Goal: Task Accomplishment & Management: Manage account settings

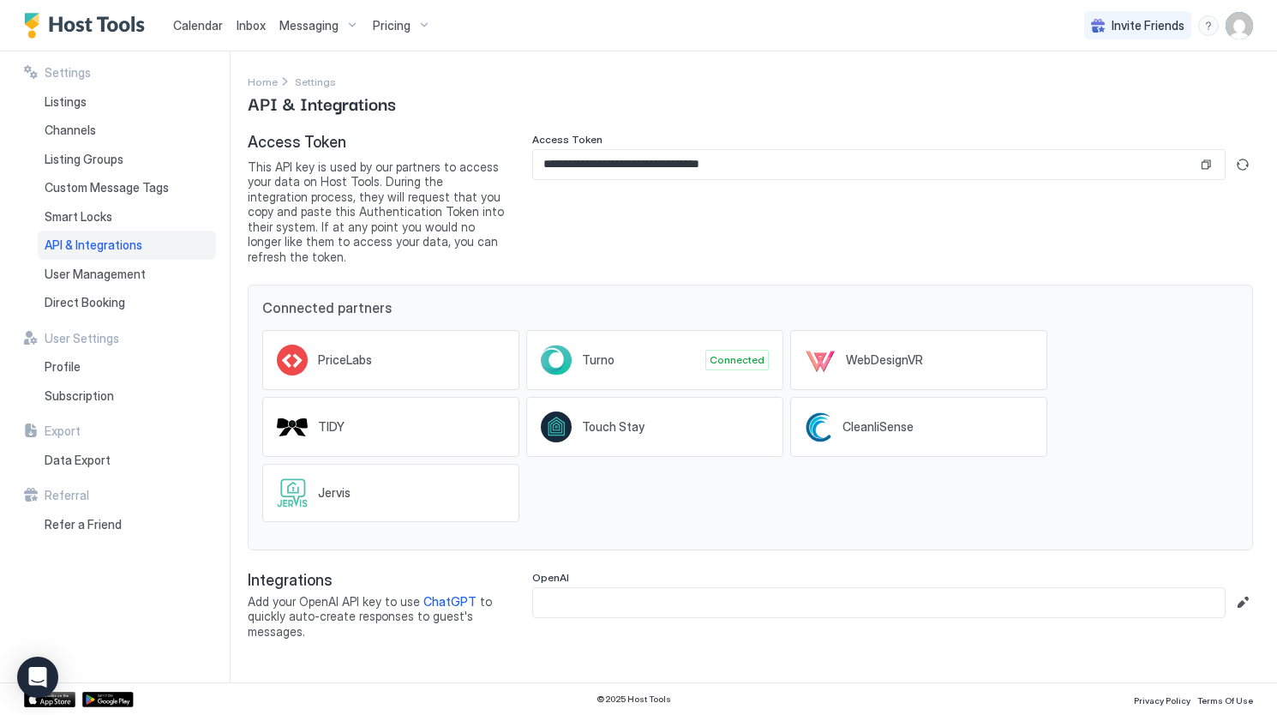
click at [183, 38] on div "Calendar" at bounding box center [197, 25] width 63 height 32
click at [197, 27] on span "Calendar" at bounding box center [198, 25] width 50 height 15
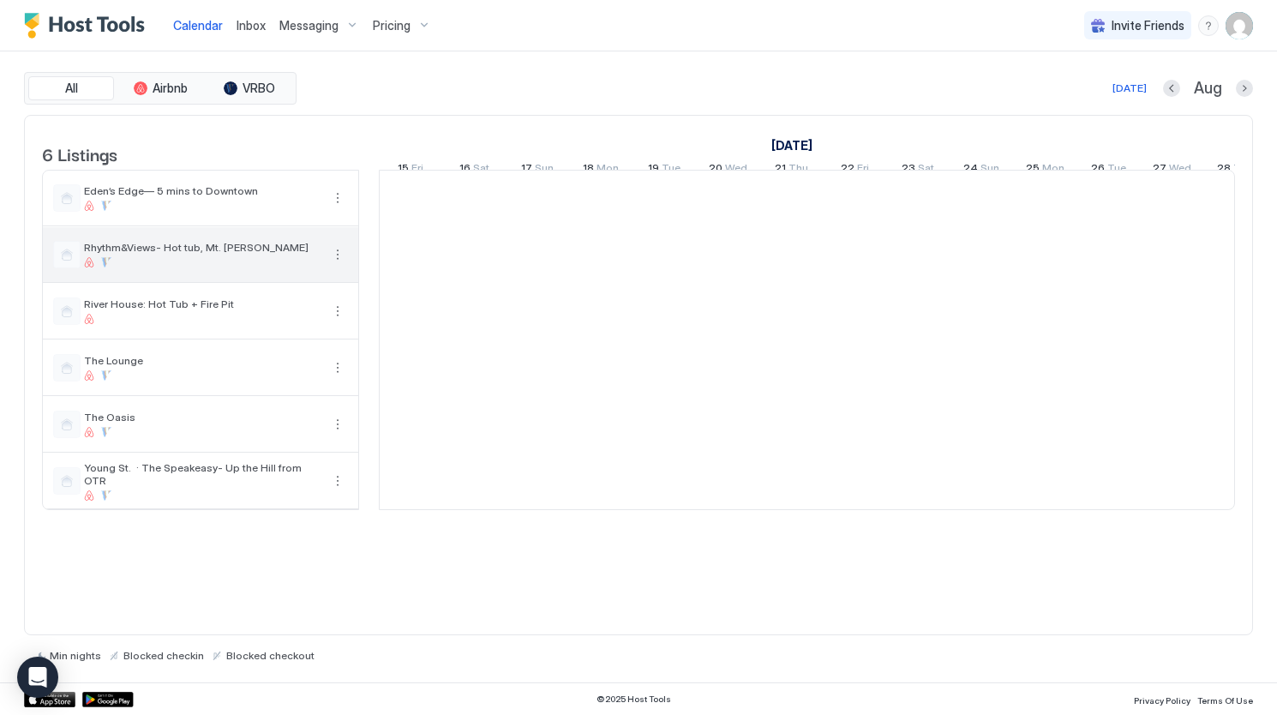
scroll to position [0, 952]
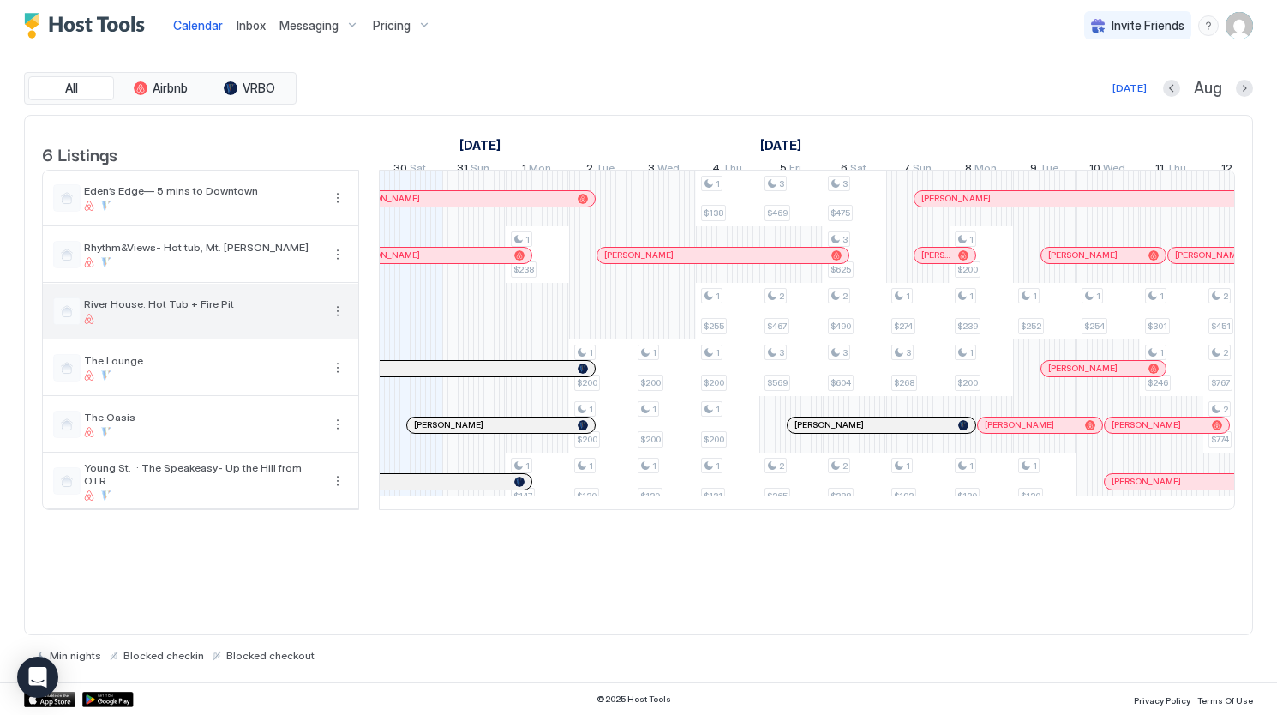
click at [338, 321] on button "More options" at bounding box center [337, 311] width 21 height 21
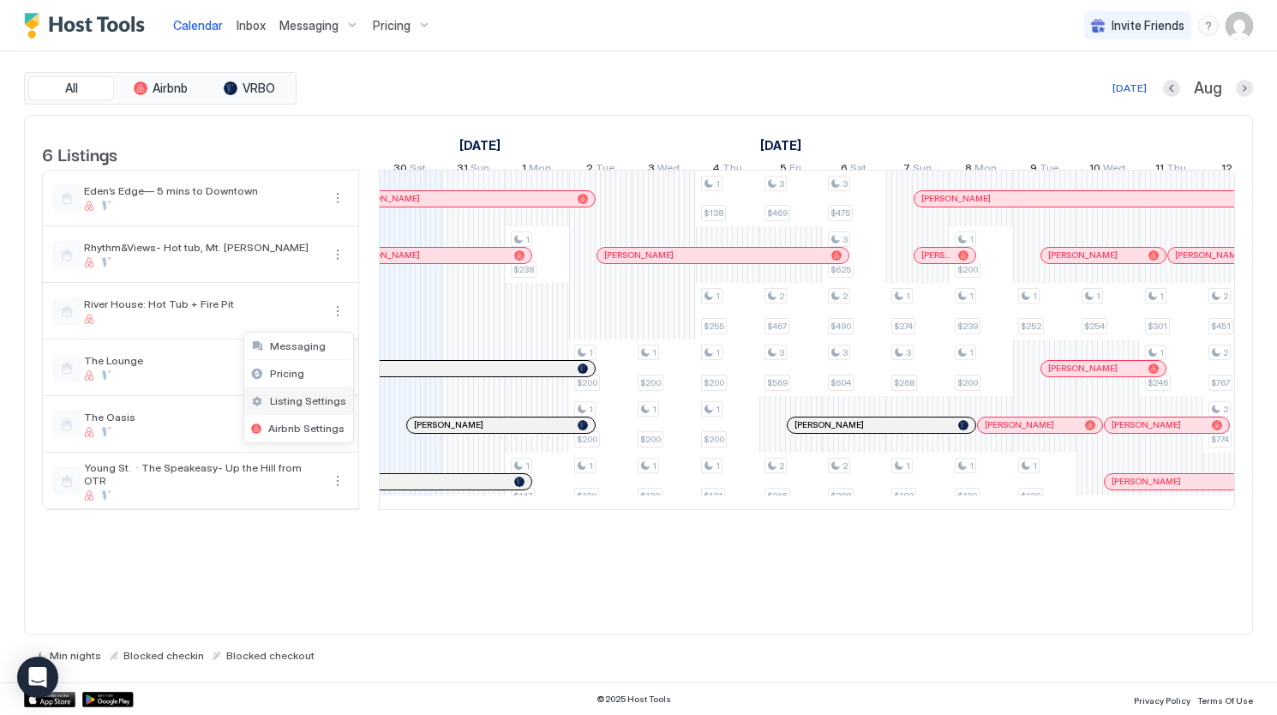
click at [320, 397] on span "Listing Settings" at bounding box center [308, 400] width 76 height 13
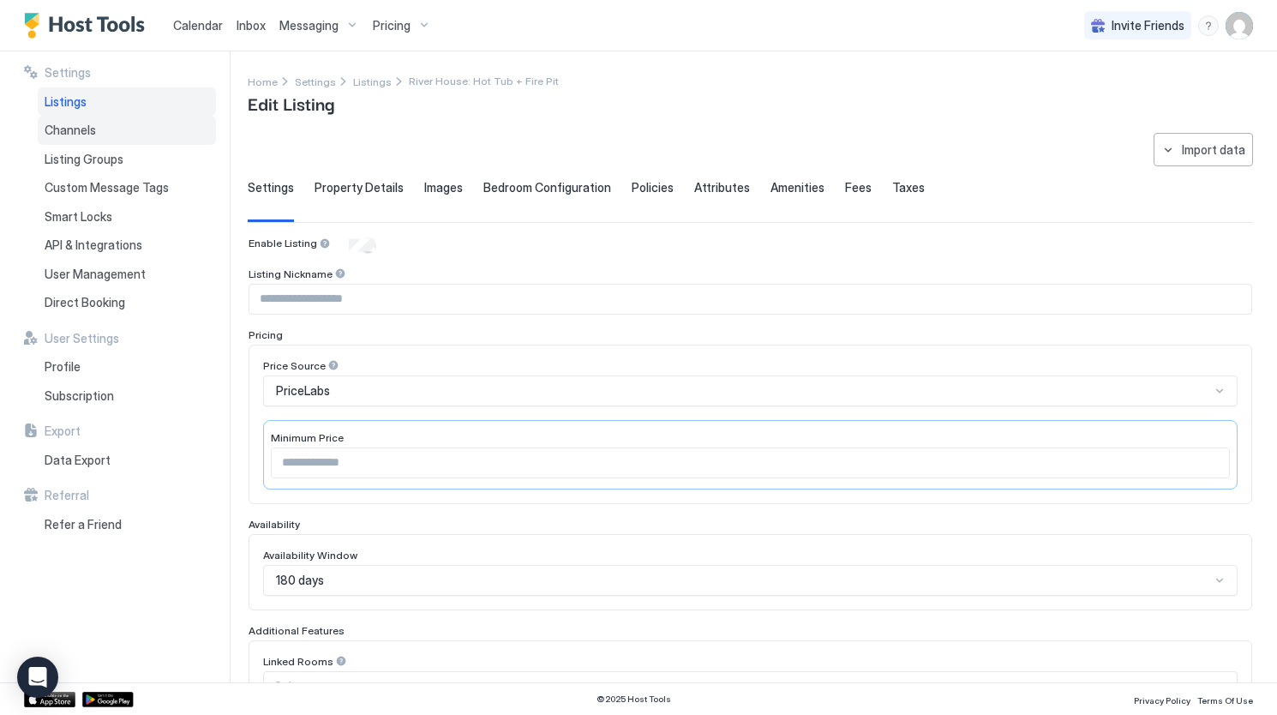
click at [92, 132] on span "Channels" at bounding box center [70, 130] width 51 height 15
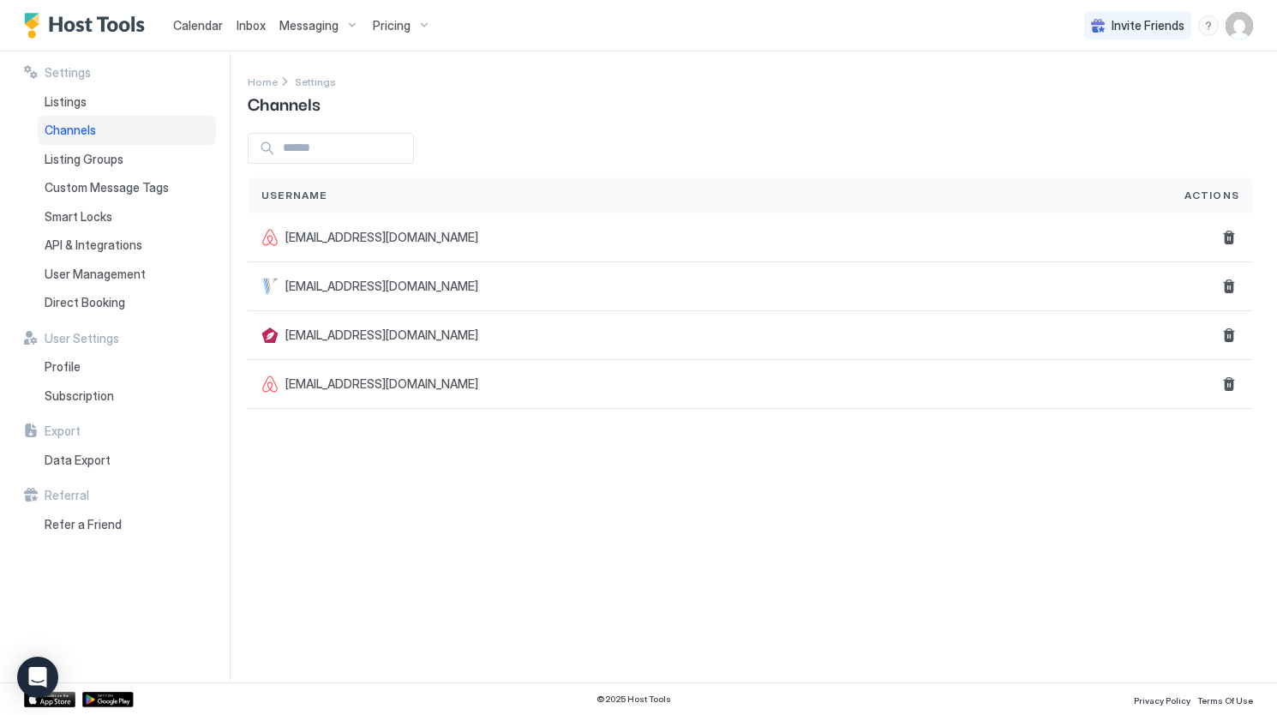
click at [207, 39] on div "Calendar" at bounding box center [197, 25] width 63 height 32
click at [207, 29] on span "Calendar" at bounding box center [198, 25] width 50 height 15
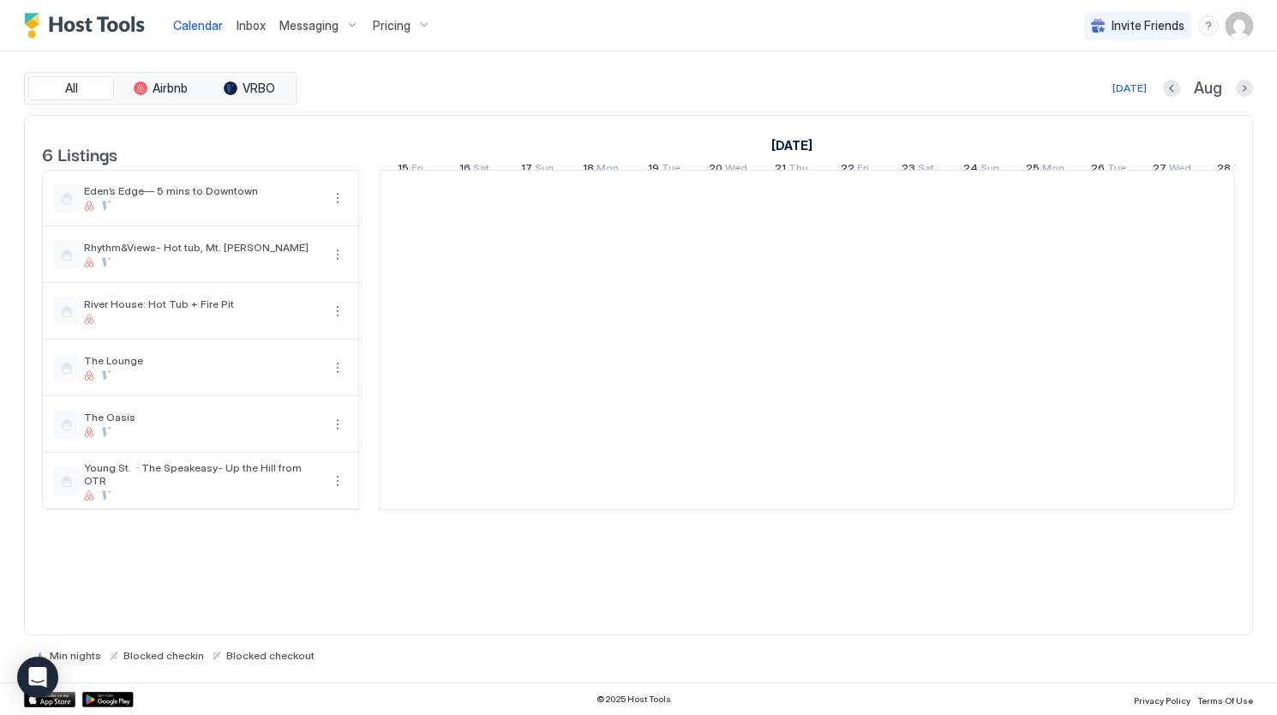
scroll to position [0, 952]
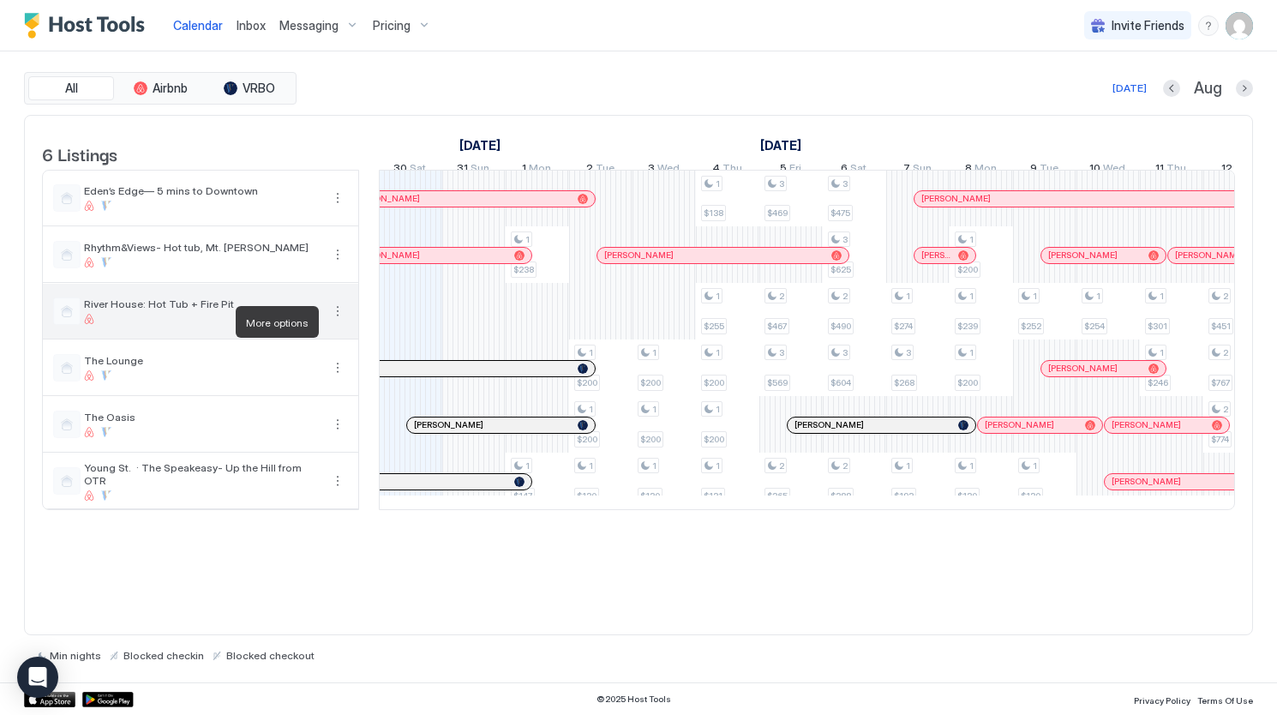
click at [343, 320] on button "More options" at bounding box center [337, 311] width 21 height 21
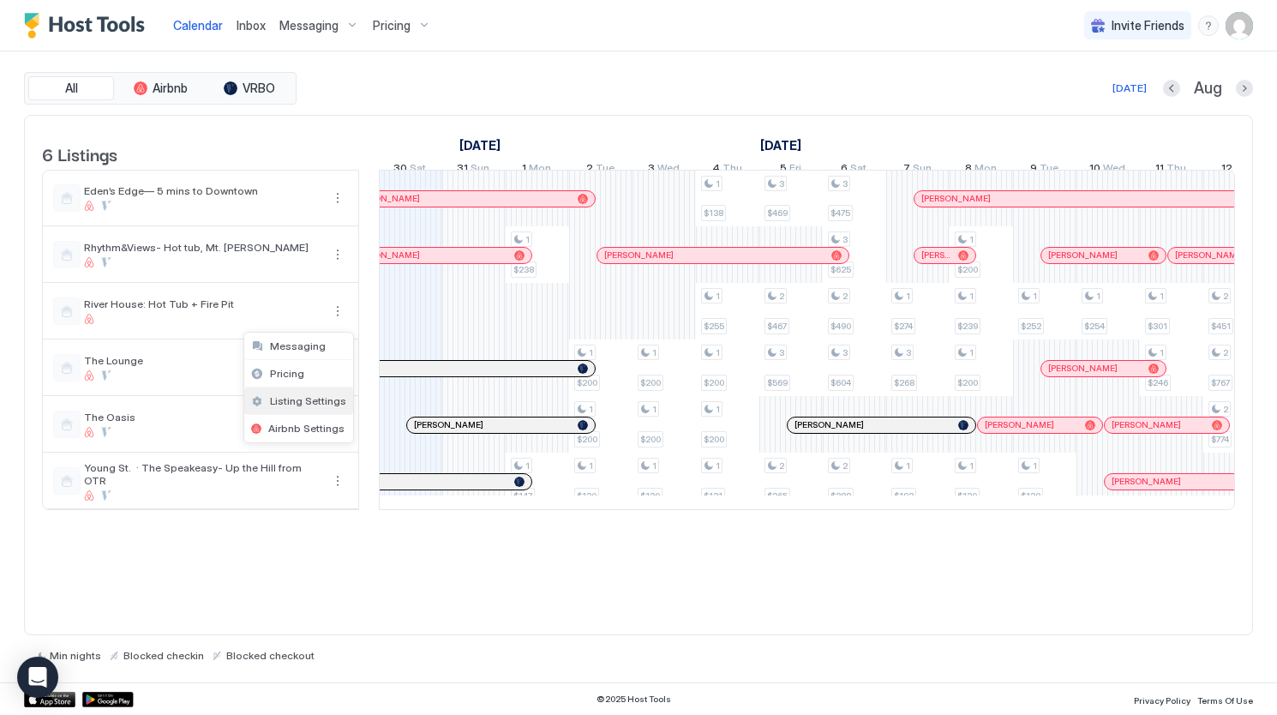
click at [320, 394] on span "Listing Settings" at bounding box center [308, 400] width 76 height 13
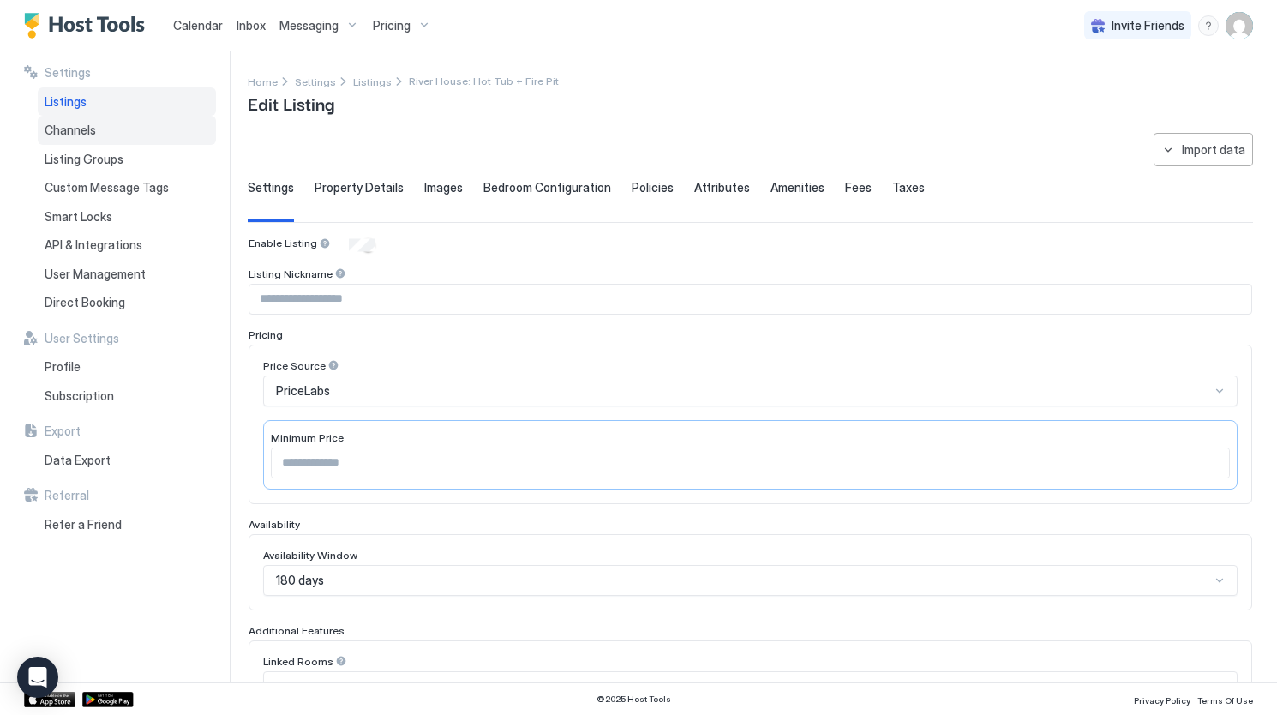
click at [98, 130] on div "Channels" at bounding box center [127, 130] width 178 height 29
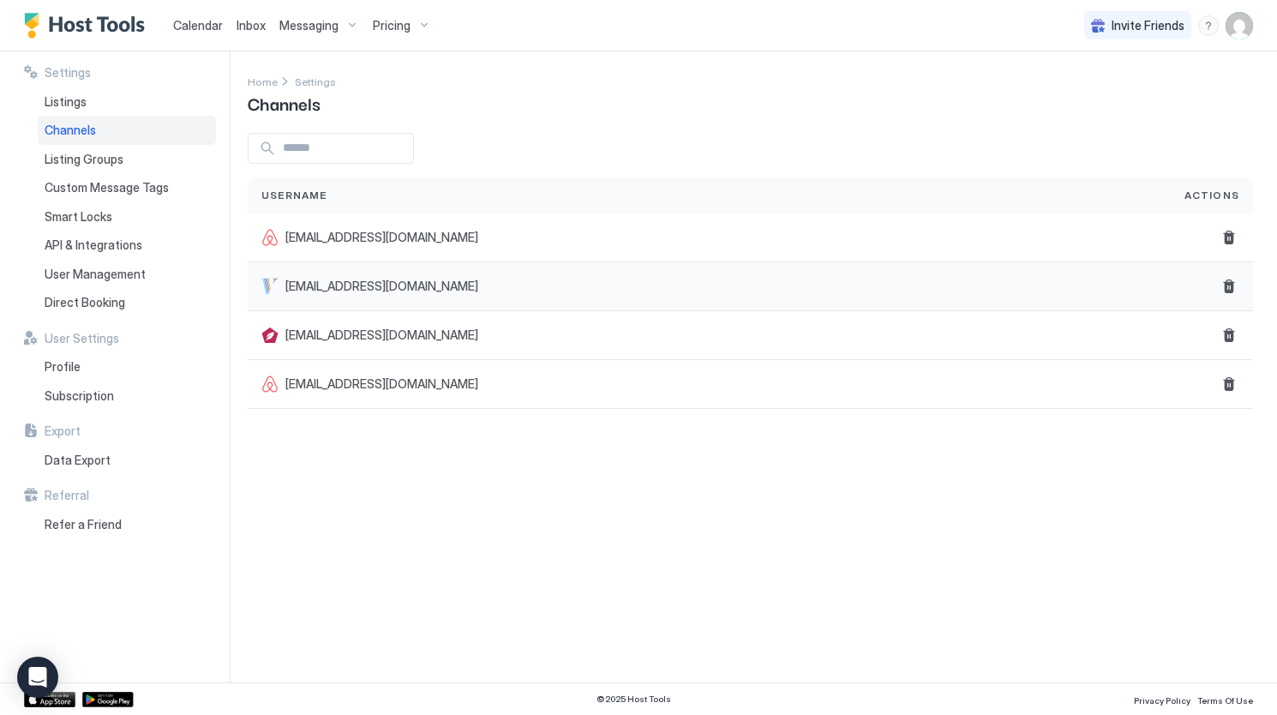
click at [378, 287] on span "[EMAIL_ADDRESS][DOMAIN_NAME]" at bounding box center [381, 285] width 193 height 15
click at [144, 252] on div "API & Integrations" at bounding box center [127, 245] width 178 height 29
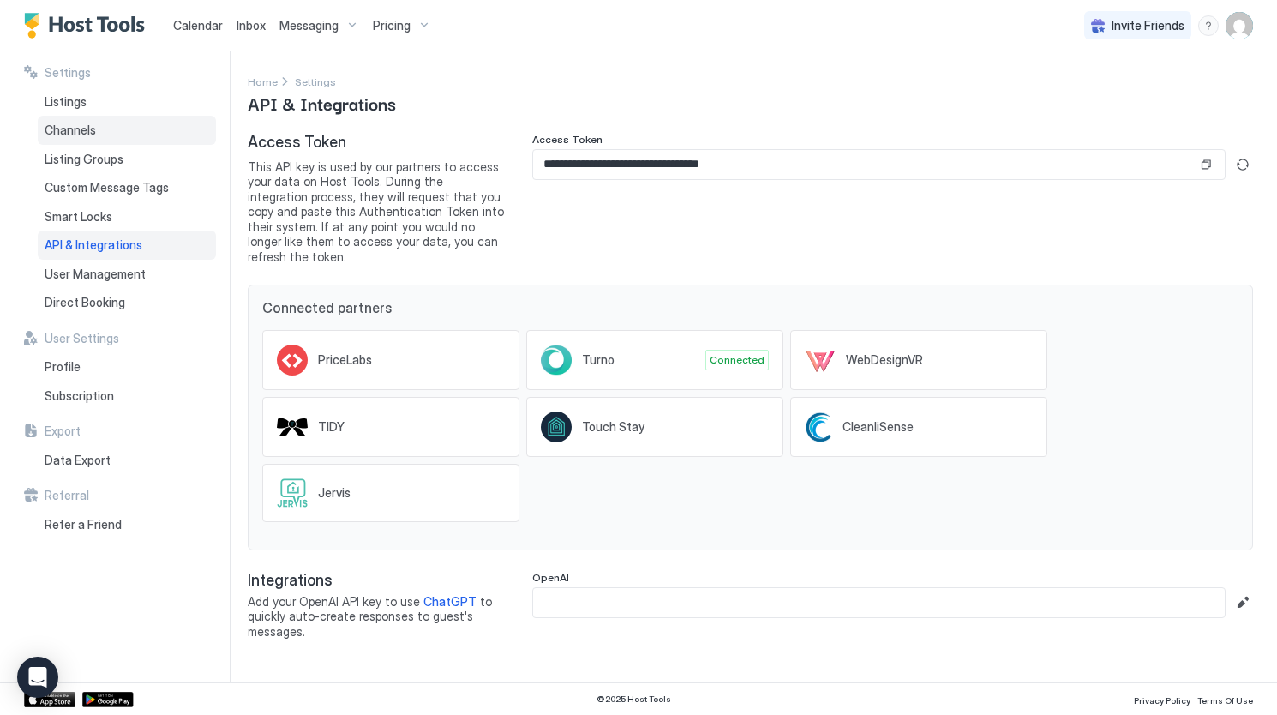
click at [132, 134] on div "Channels" at bounding box center [127, 130] width 178 height 29
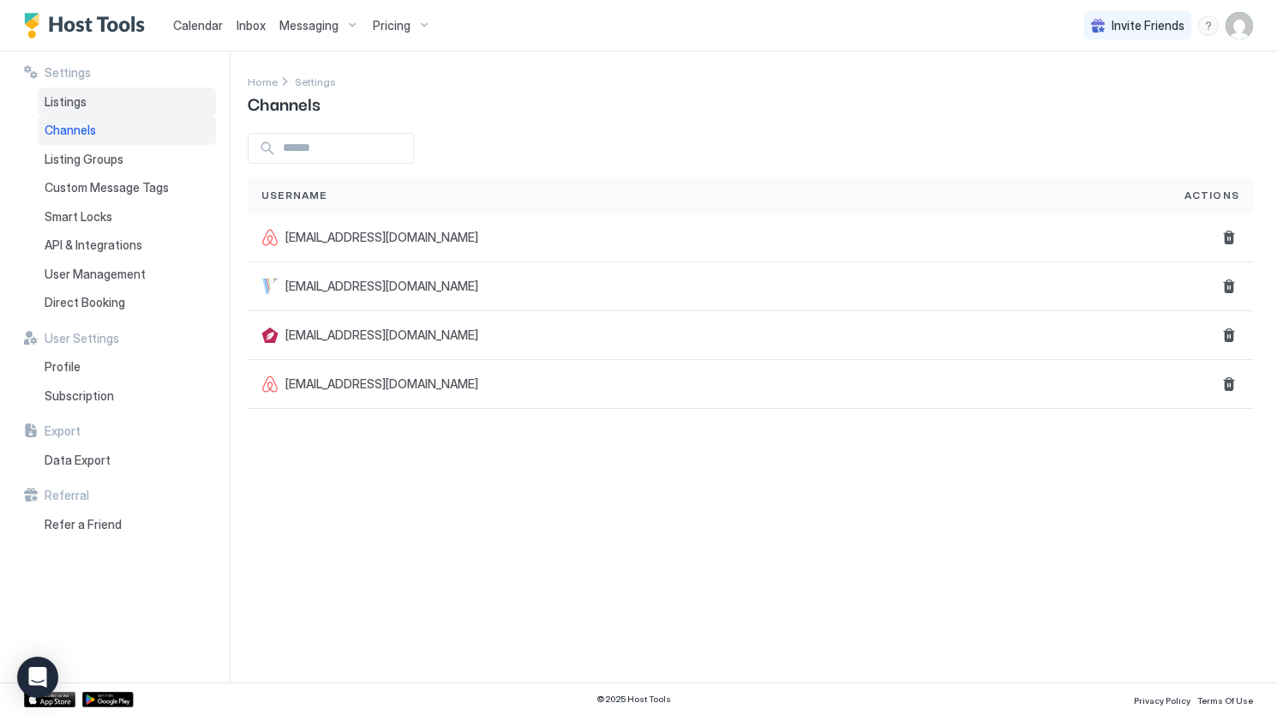
click at [110, 107] on div "Listings" at bounding box center [127, 101] width 178 height 29
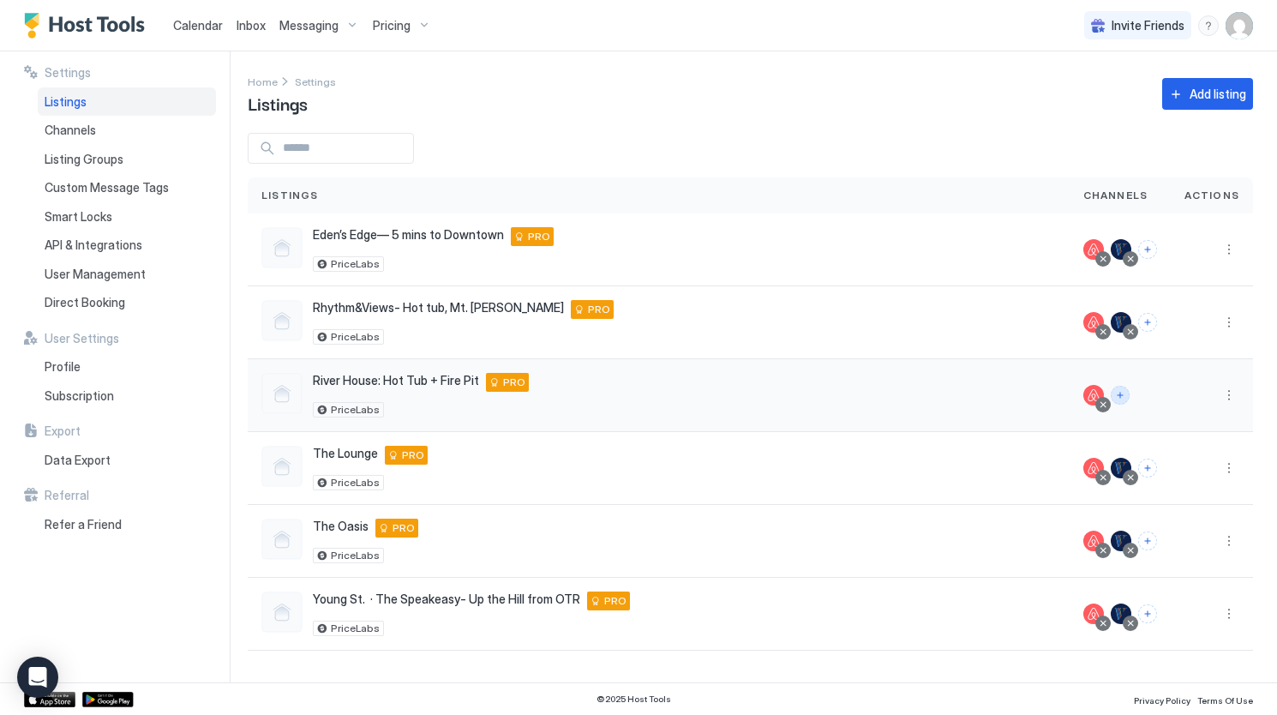
click at [1119, 392] on button "Connect channels" at bounding box center [1120, 395] width 19 height 19
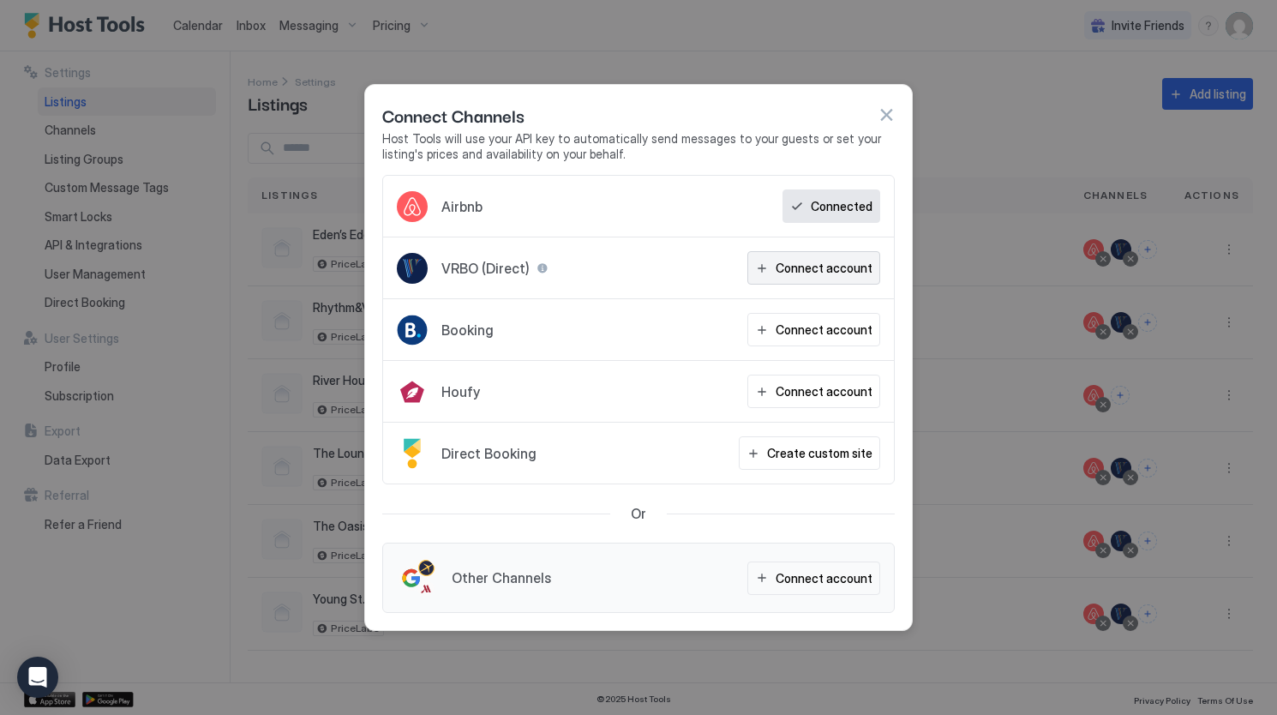
click at [778, 269] on button "Connect account" at bounding box center [813, 267] width 133 height 33
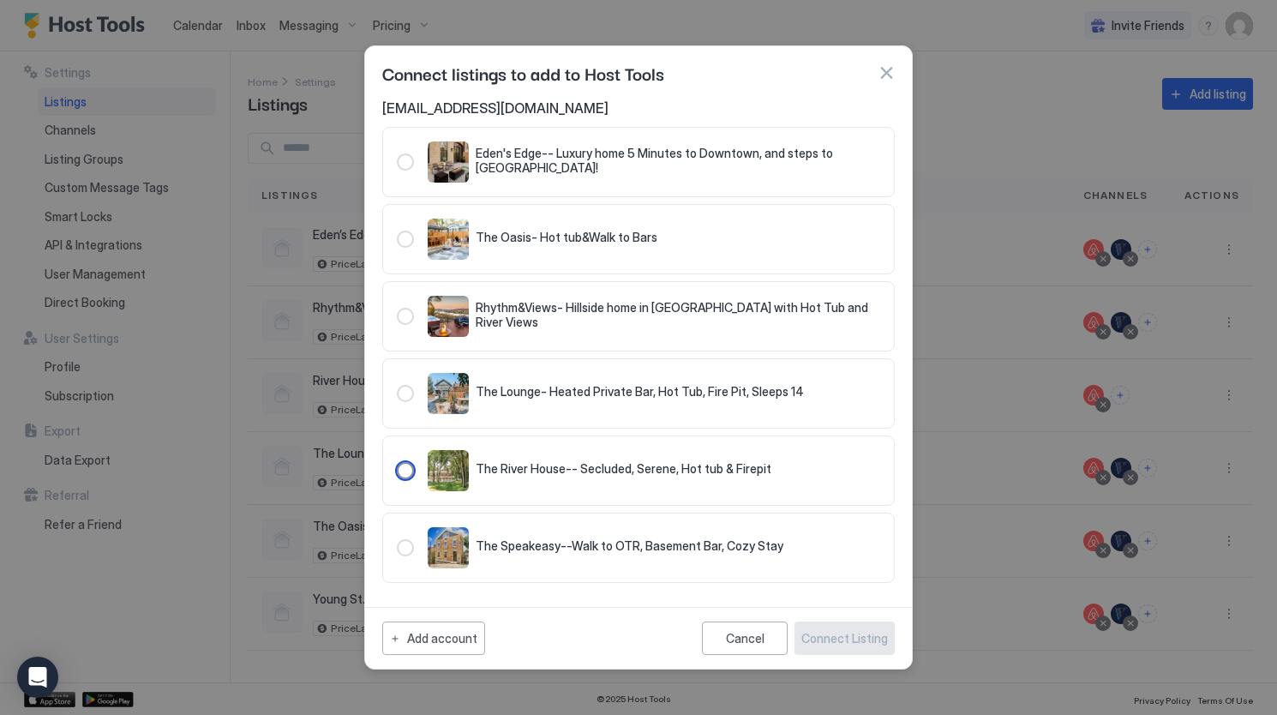
click at [400, 475] on div "321.4787862.5362029" at bounding box center [405, 470] width 17 height 17
click at [858, 638] on div "Connect Listing" at bounding box center [844, 638] width 87 height 18
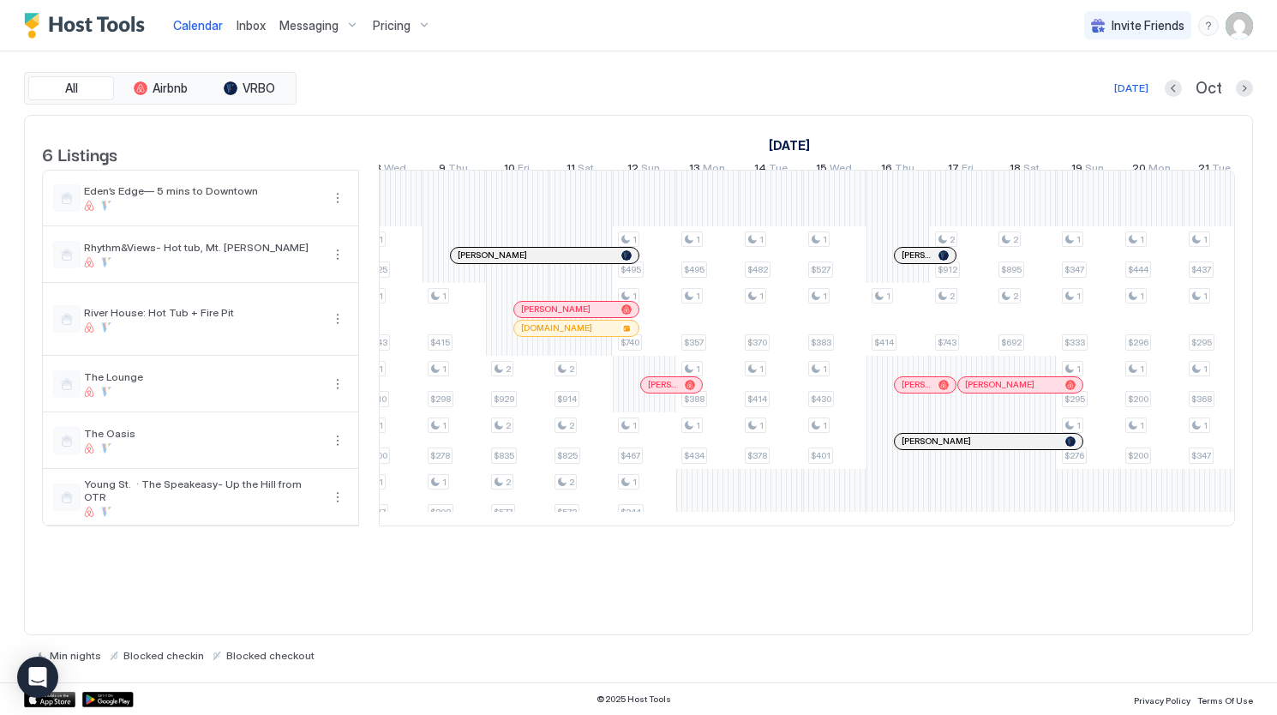
click at [590, 333] on div "www.airbnb.com" at bounding box center [567, 327] width 93 height 11
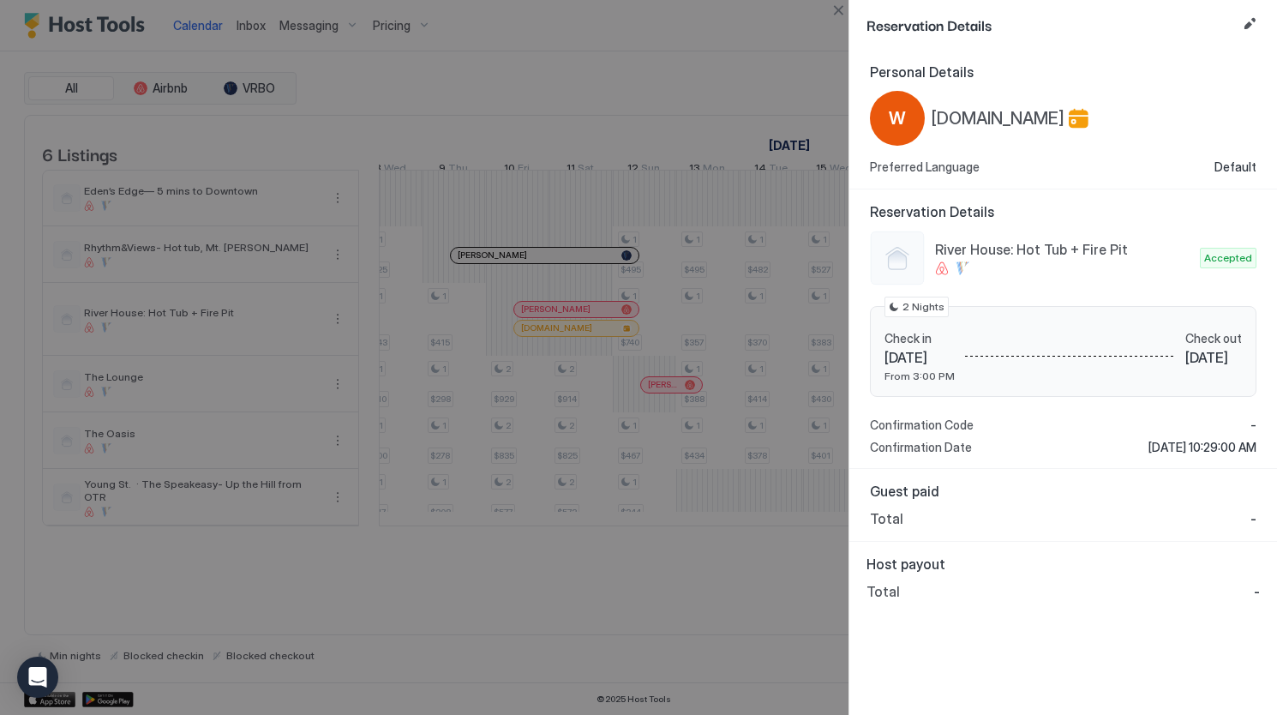
click at [712, 110] on div at bounding box center [638, 357] width 1277 height 715
click at [777, 80] on div at bounding box center [638, 357] width 1277 height 715
